Goal: Task Accomplishment & Management: Manage account settings

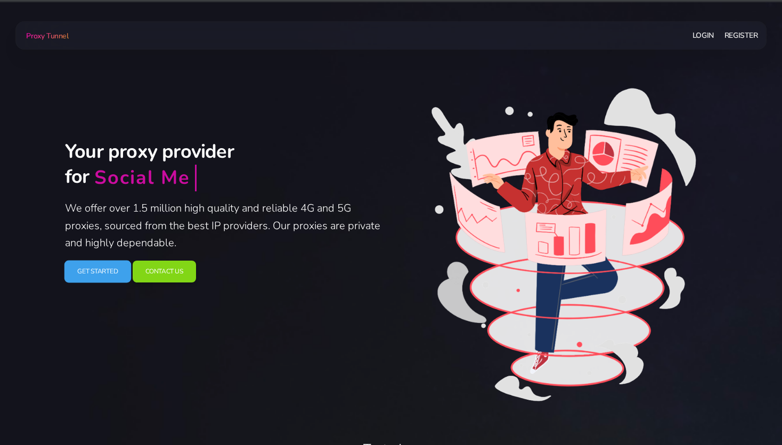
click at [99, 276] on link "Get Started" at bounding box center [97, 271] width 67 height 22
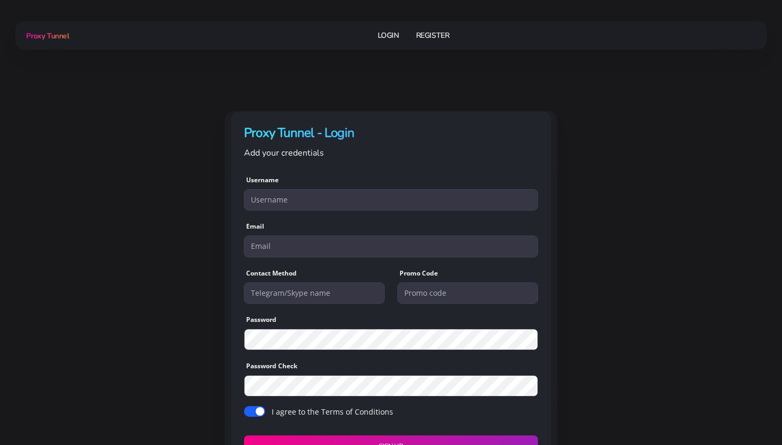
click at [391, 35] on link "Login" at bounding box center [388, 36] width 21 height 20
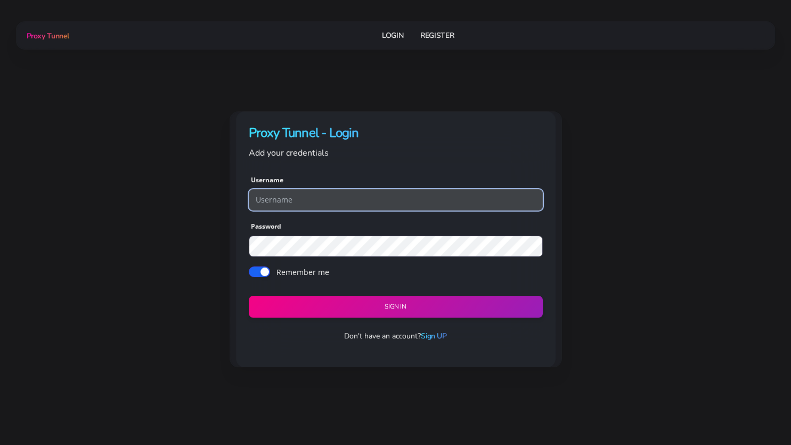
click at [284, 195] on input "text" at bounding box center [396, 199] width 294 height 21
type input "fbnsrl00"
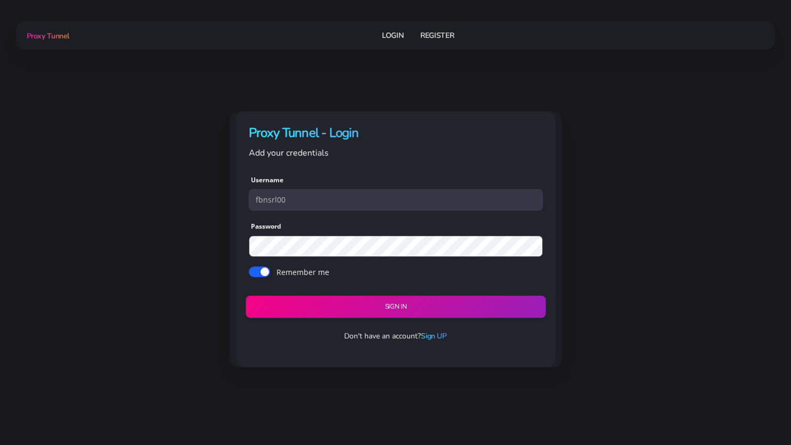
click at [340, 307] on button "Sign in" at bounding box center [395, 307] width 300 height 22
